Goal: Information Seeking & Learning: Learn about a topic

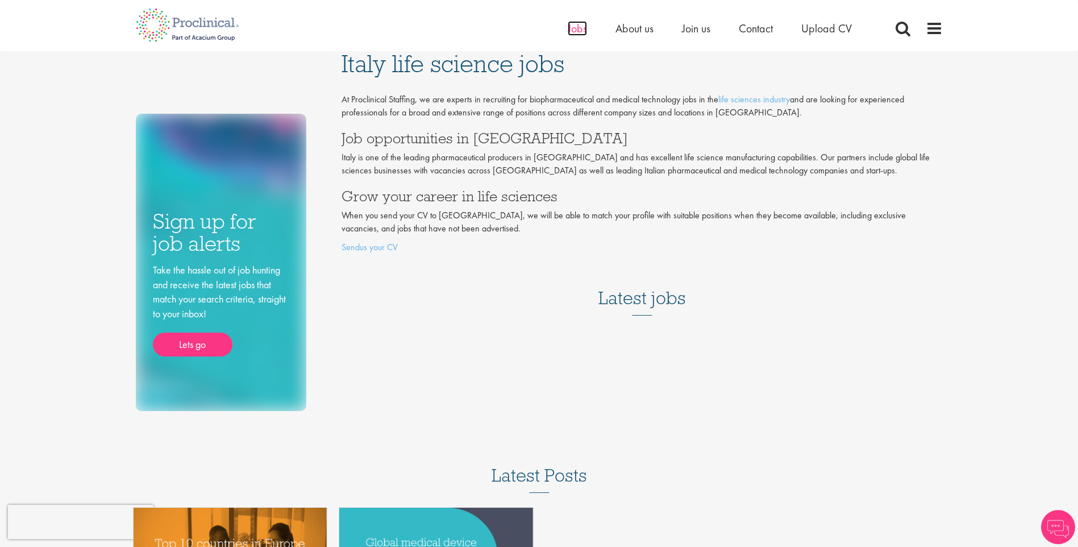
click at [581, 31] on span "Jobs" at bounding box center [577, 28] width 19 height 15
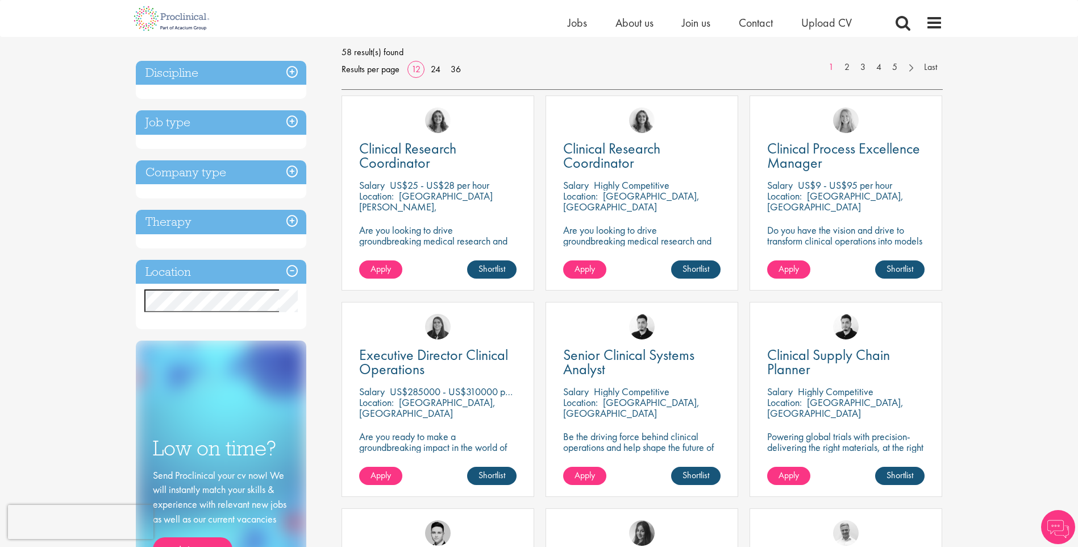
scroll to position [170, 0]
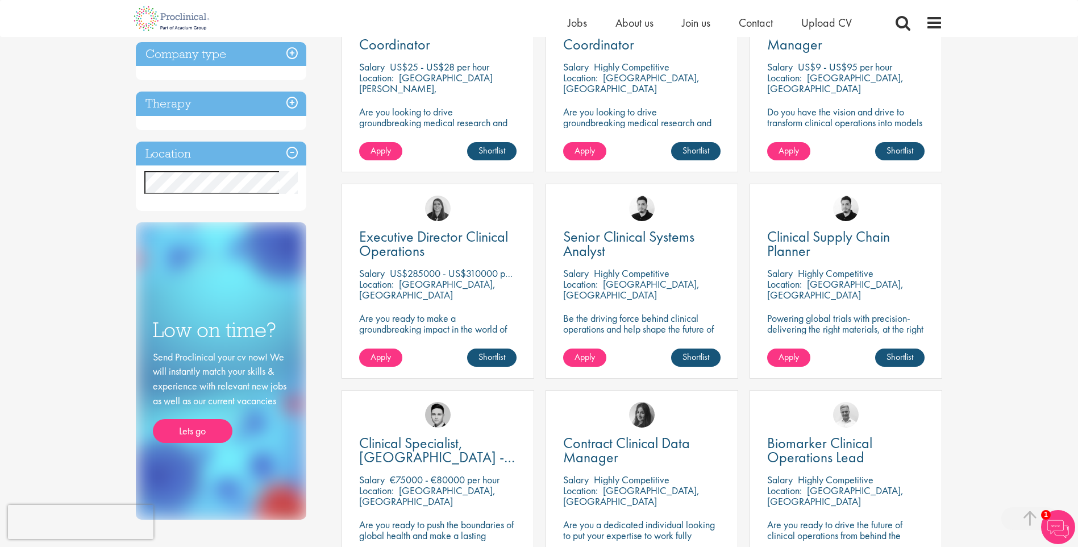
scroll to position [284, 0]
